Goal: Task Accomplishment & Management: Manage account settings

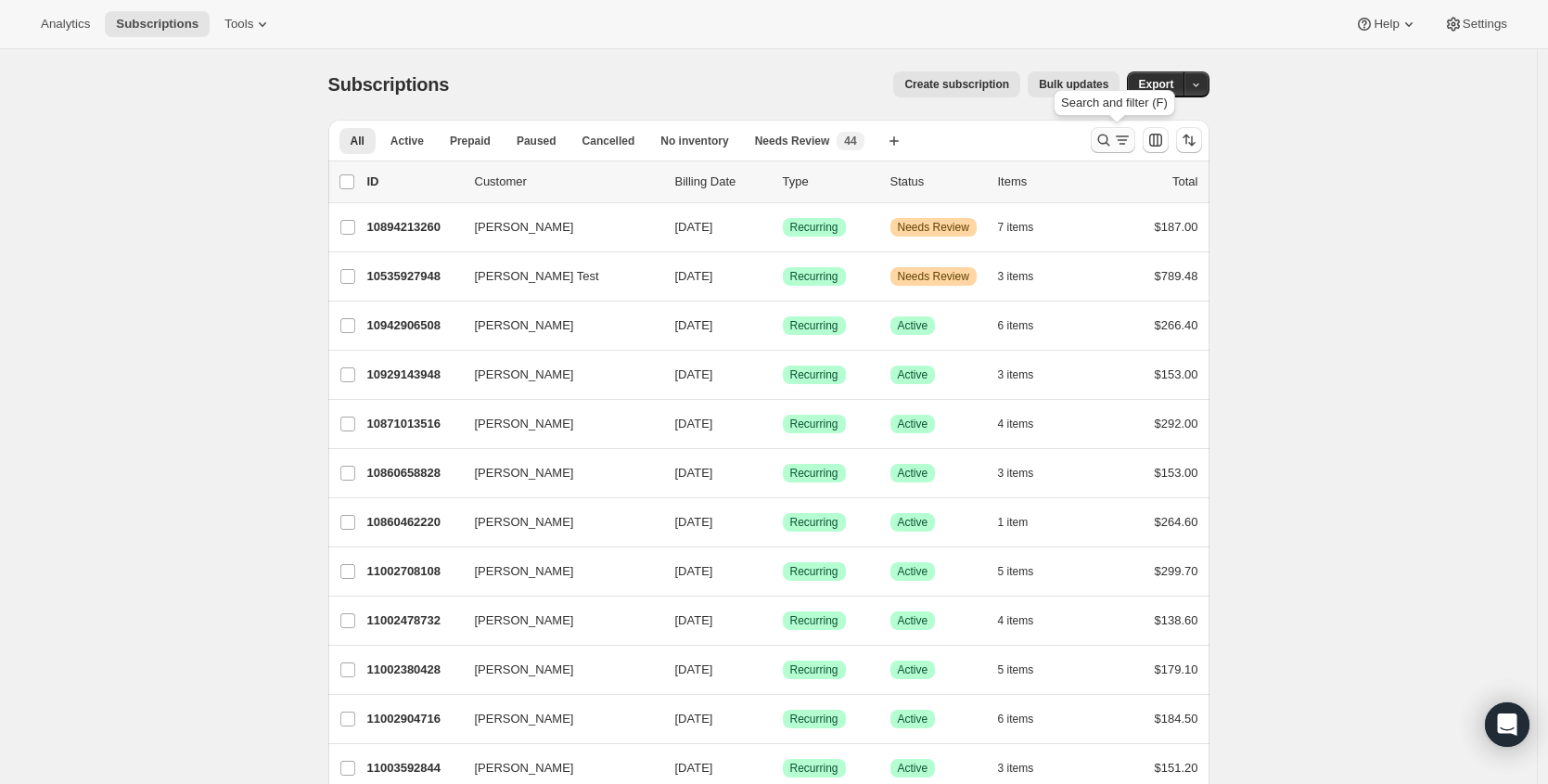
click at [1117, 141] on icon "Search and filter results" at bounding box center [1122, 139] width 19 height 19
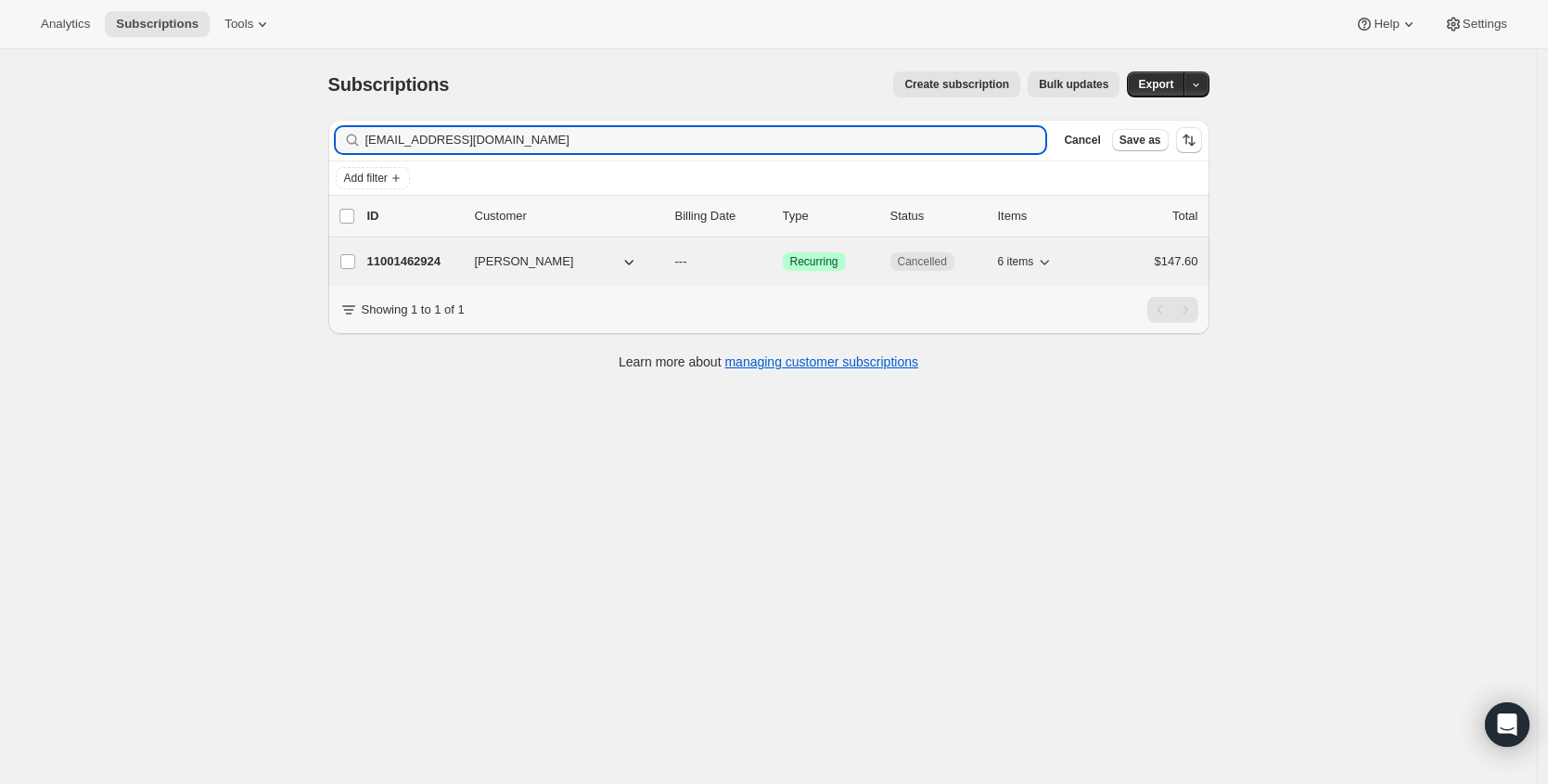
type input "pokalily@gmail.com"
click at [404, 259] on p "11001462924" at bounding box center [414, 261] width 93 height 19
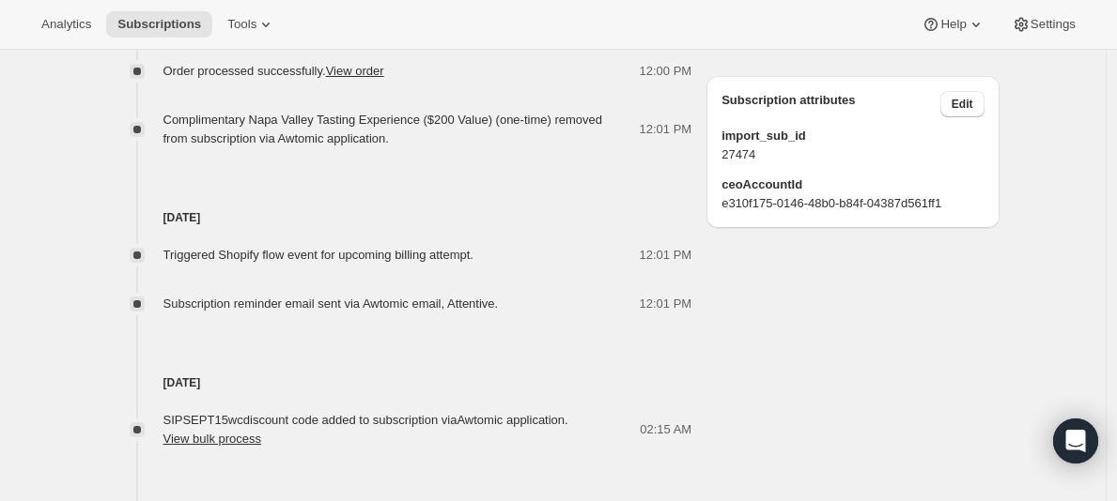
scroll to position [1138, 0]
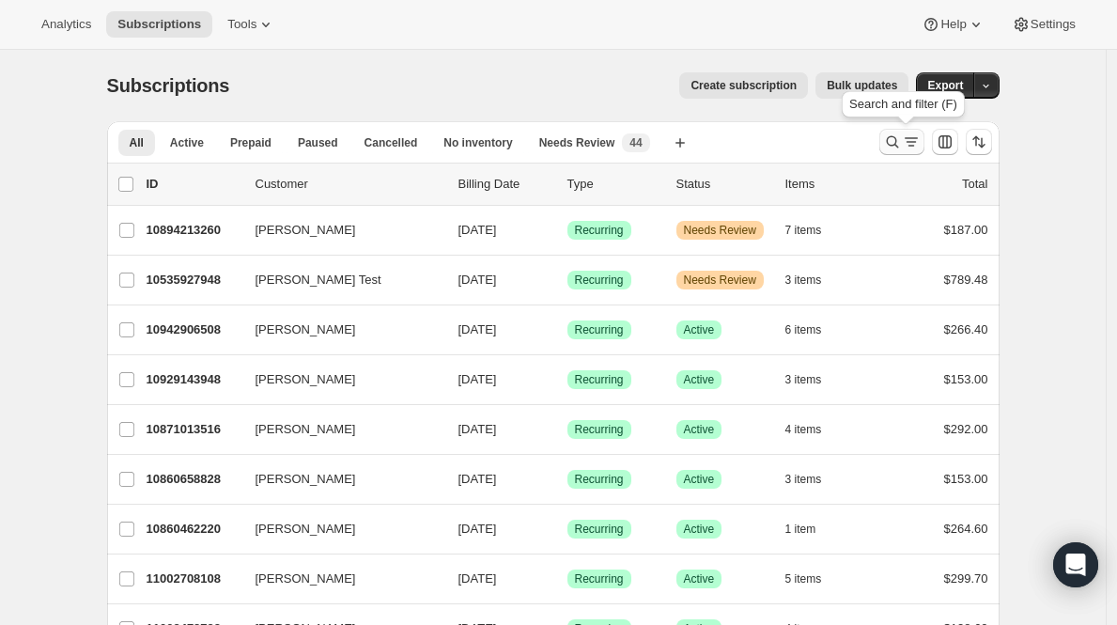
click at [911, 147] on icon "Search and filter results" at bounding box center [911, 141] width 19 height 19
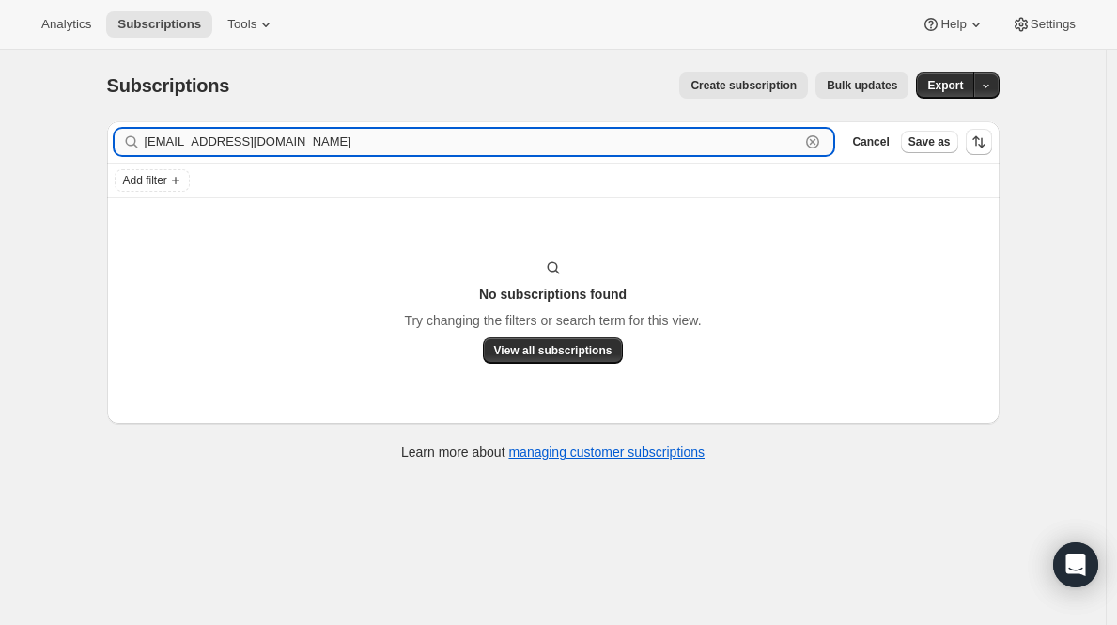
click at [232, 138] on input "[EMAIL_ADDRESS][DOMAIN_NAME]" at bounding box center [473, 142] width 656 height 26
type input "[PERSON_NAME]"
